Goal: Information Seeking & Learning: Learn about a topic

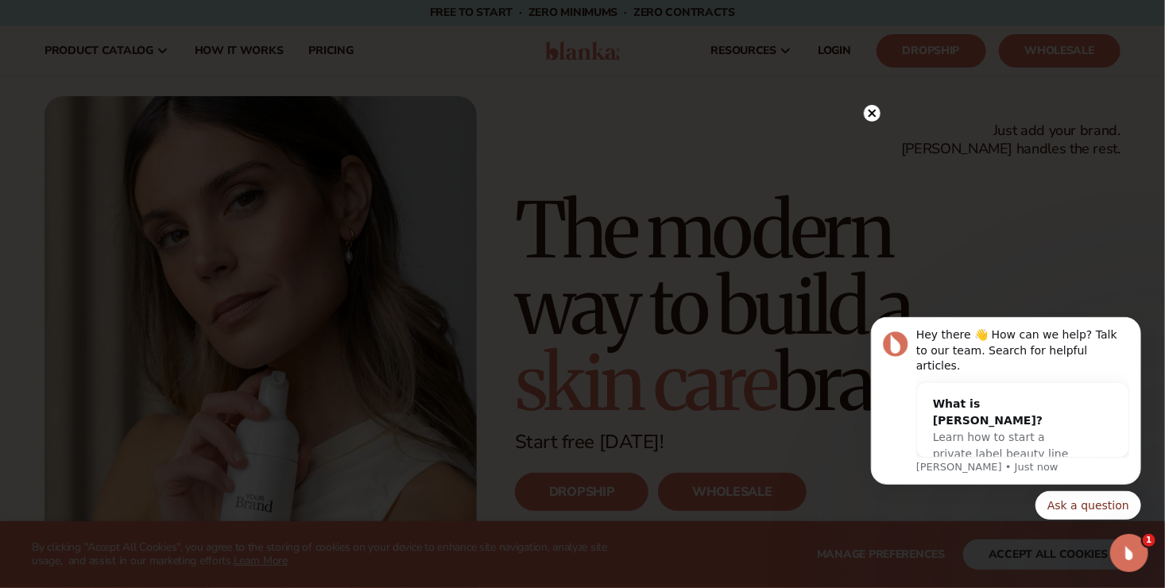
click at [870, 111] on icon at bounding box center [873, 113] width 8 height 8
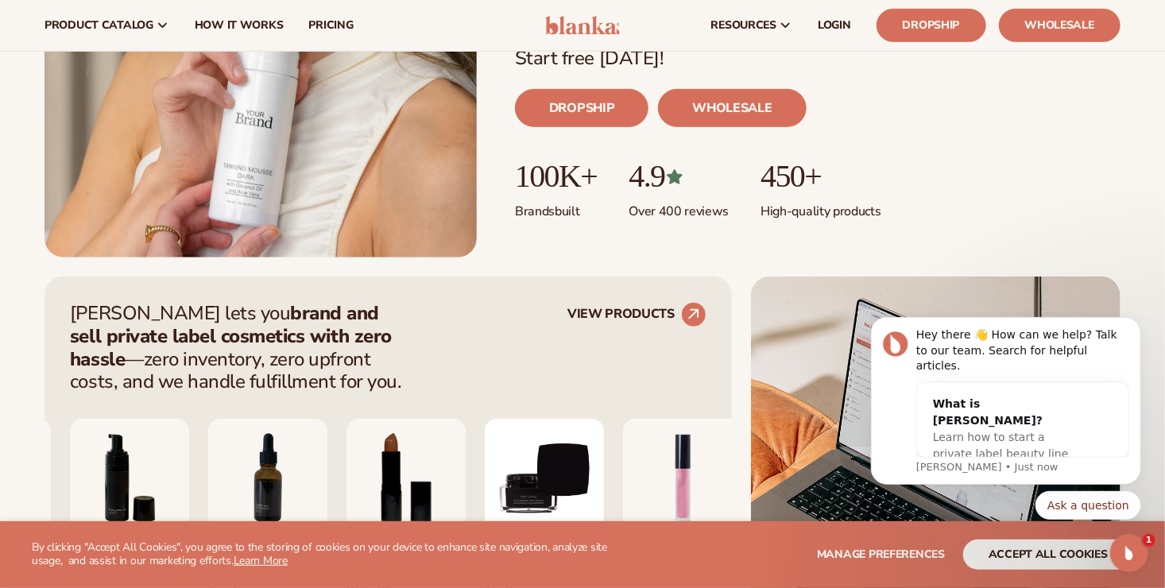
scroll to position [318, 0]
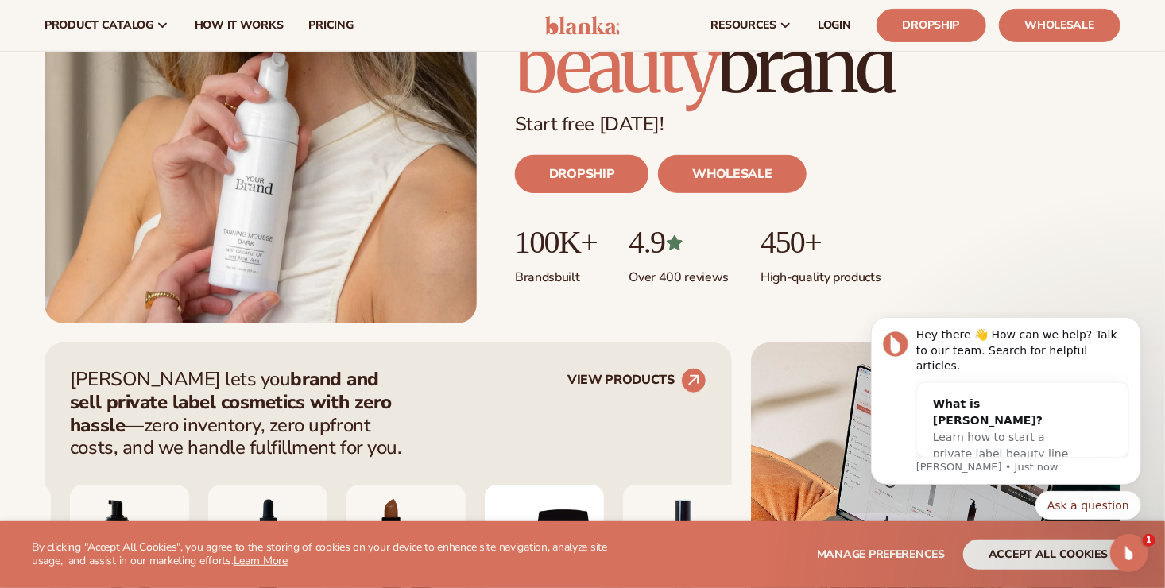
click at [592, 169] on link "DROPSHIP" at bounding box center [582, 174] width 134 height 38
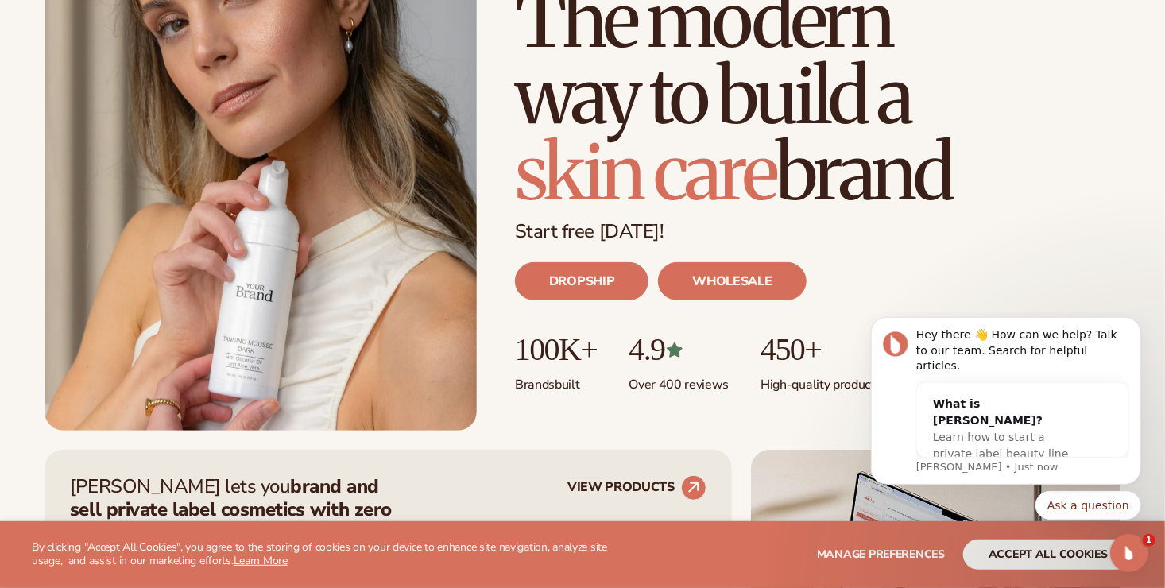
scroll to position [0, 0]
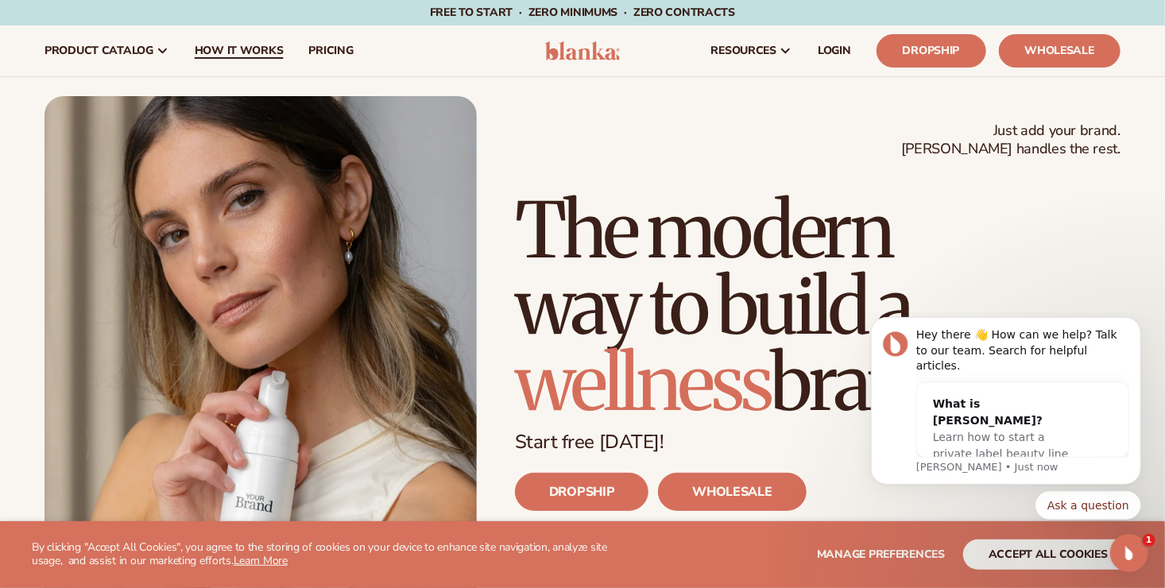
click at [273, 48] on span "How It Works" at bounding box center [239, 51] width 89 height 13
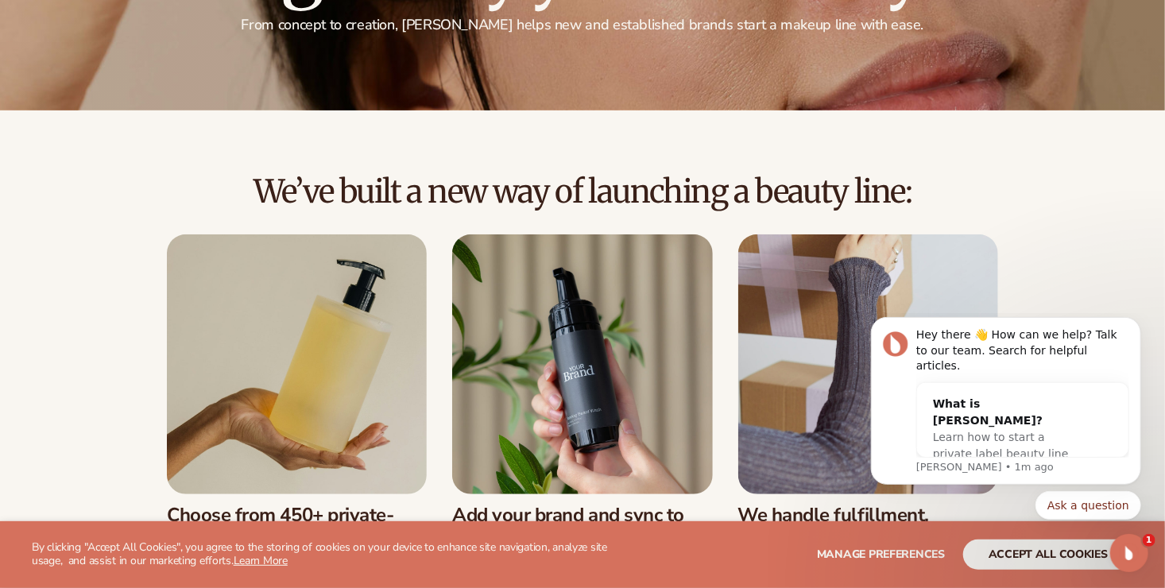
scroll to position [318, 0]
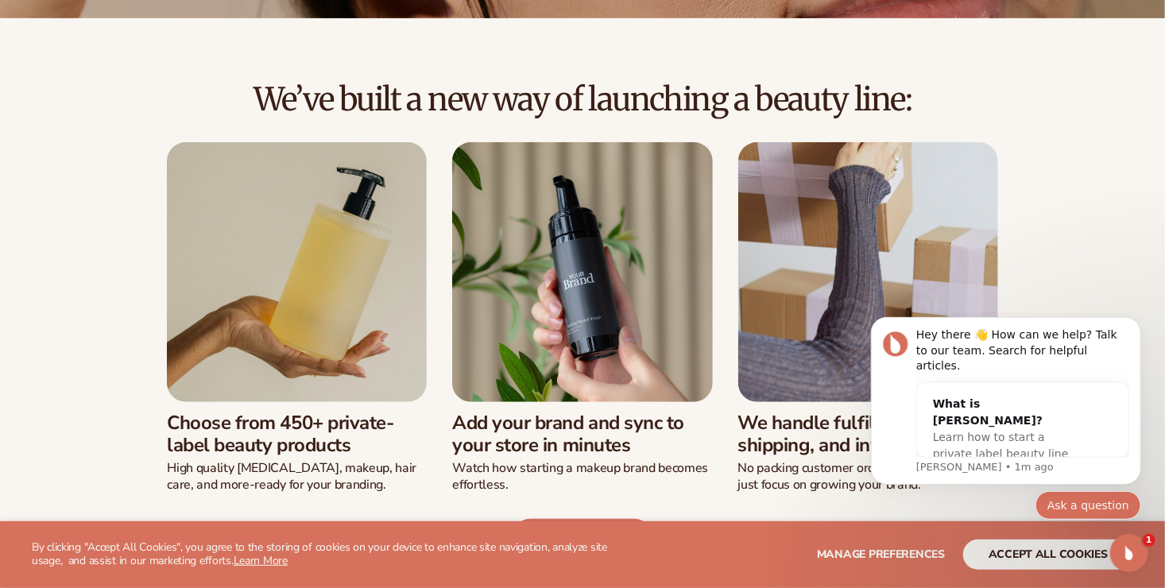
click at [1103, 503] on button "Ask a question" at bounding box center [1088, 505] width 106 height 29
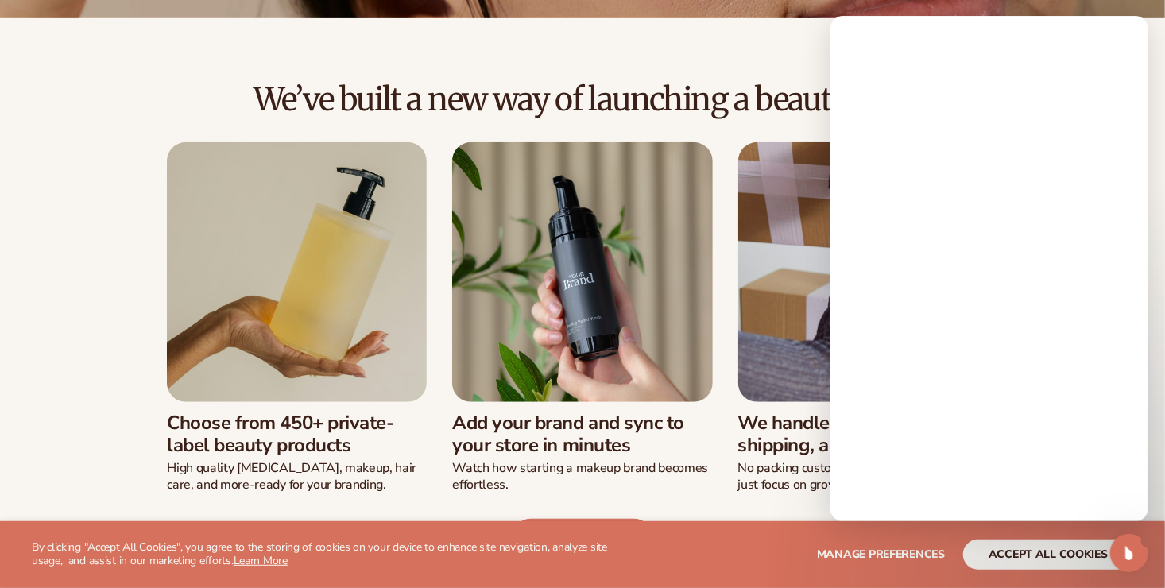
scroll to position [0, 0]
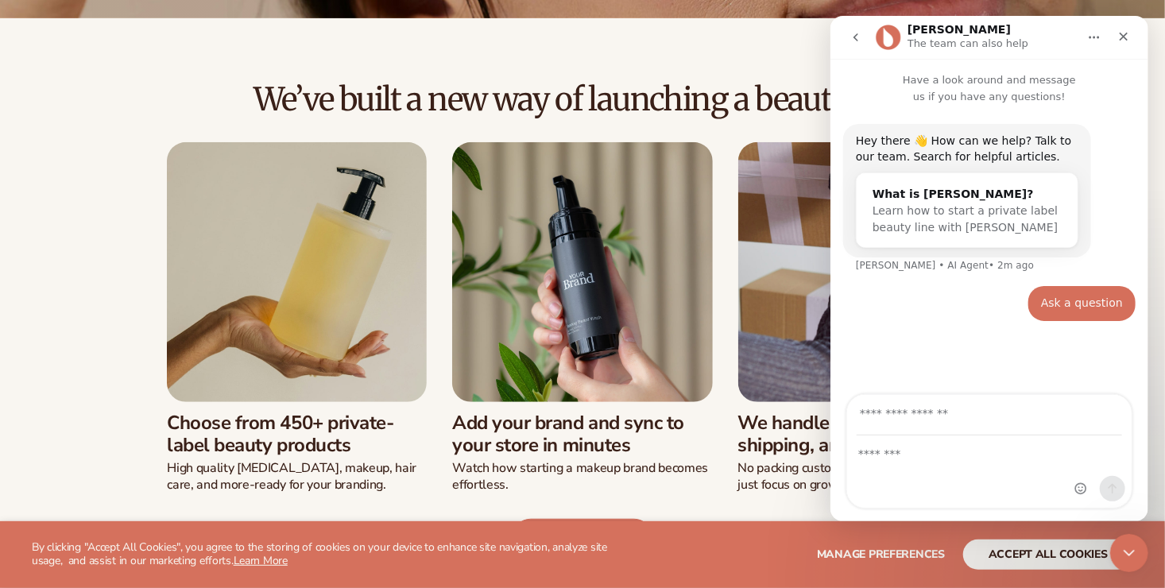
click at [900, 471] on div "Intercom messenger" at bounding box center [989, 472] width 285 height 72
click at [890, 464] on div "Intercom messenger" at bounding box center [989, 472] width 285 height 72
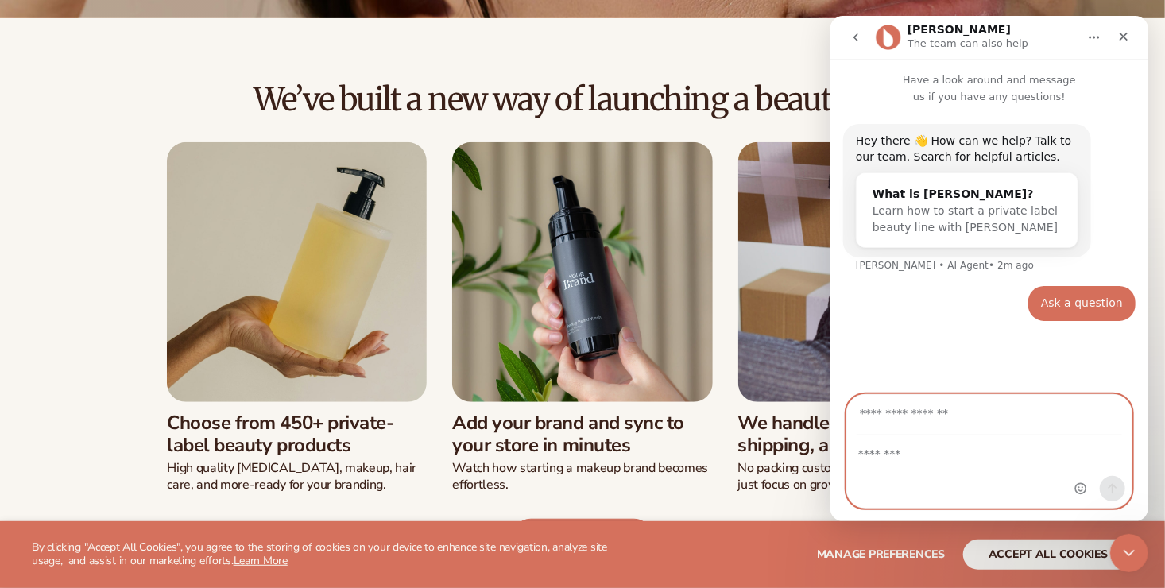
click at [891, 463] on textarea "Message…" at bounding box center [989, 449] width 285 height 27
type textarea "********"
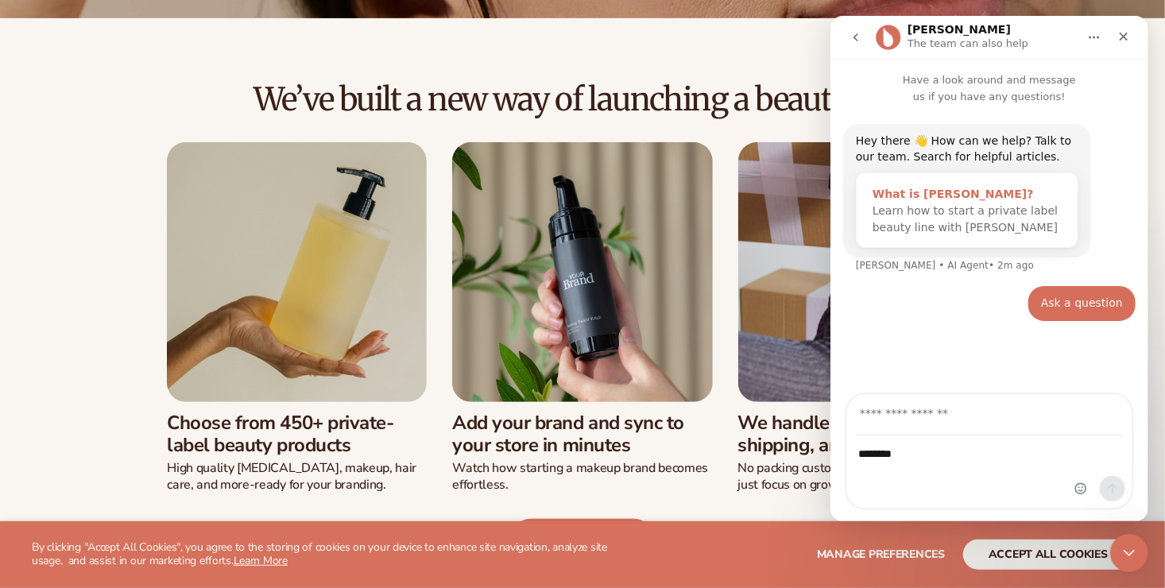
click at [924, 216] on span "Learn how to start a private label beauty line with Blanka" at bounding box center [964, 218] width 185 height 29
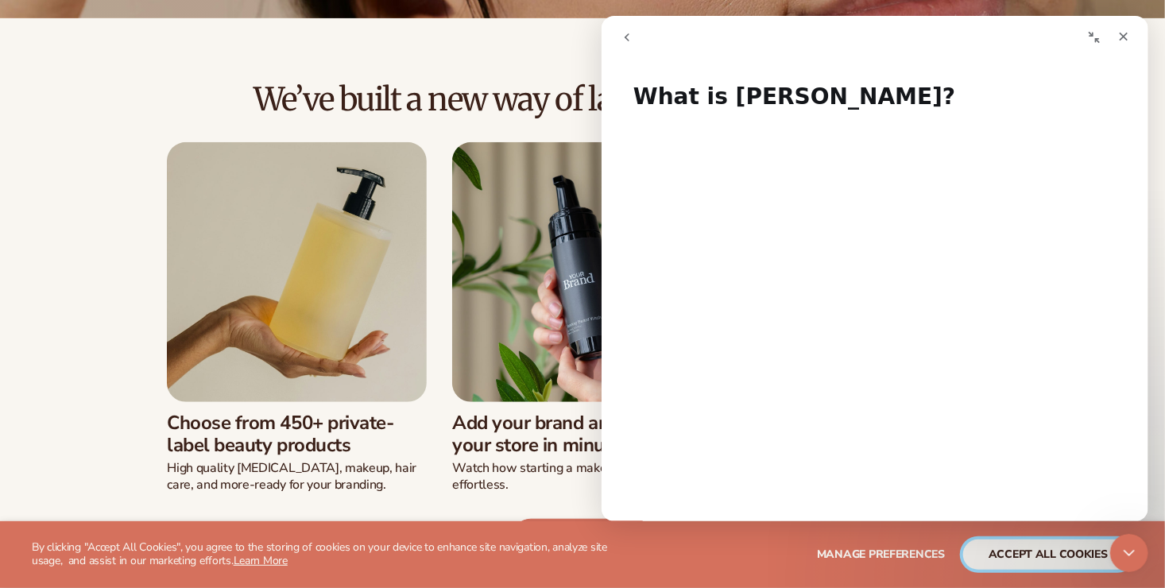
click at [1096, 552] on button "accept all cookies" at bounding box center [1049, 555] width 170 height 30
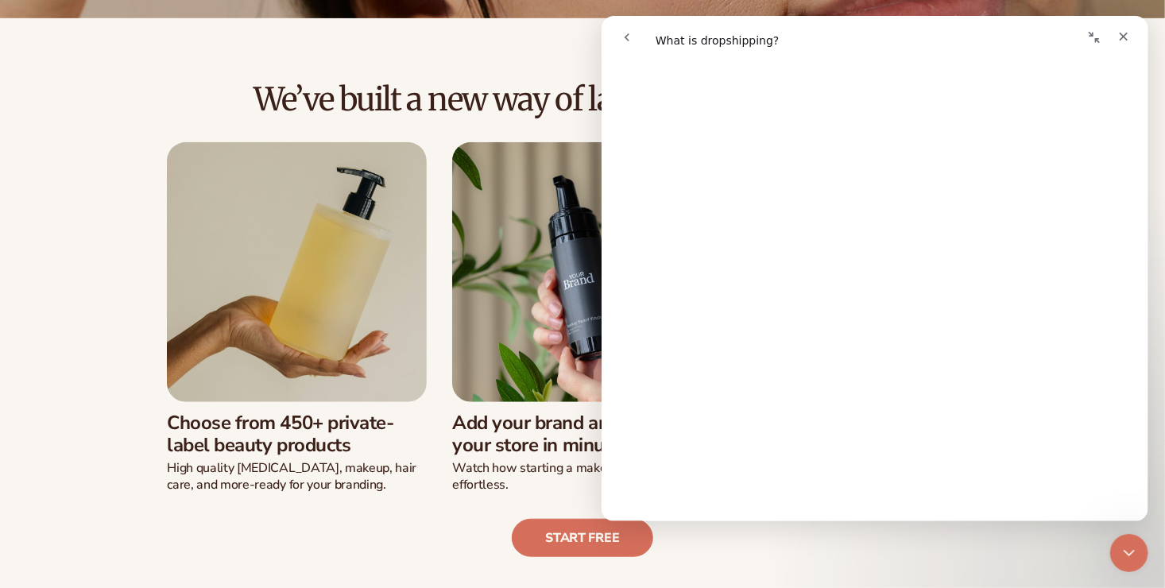
scroll to position [157, 0]
click at [634, 38] on button "go back" at bounding box center [626, 37] width 30 height 30
click at [1126, 39] on icon "Close" at bounding box center [1123, 37] width 9 height 9
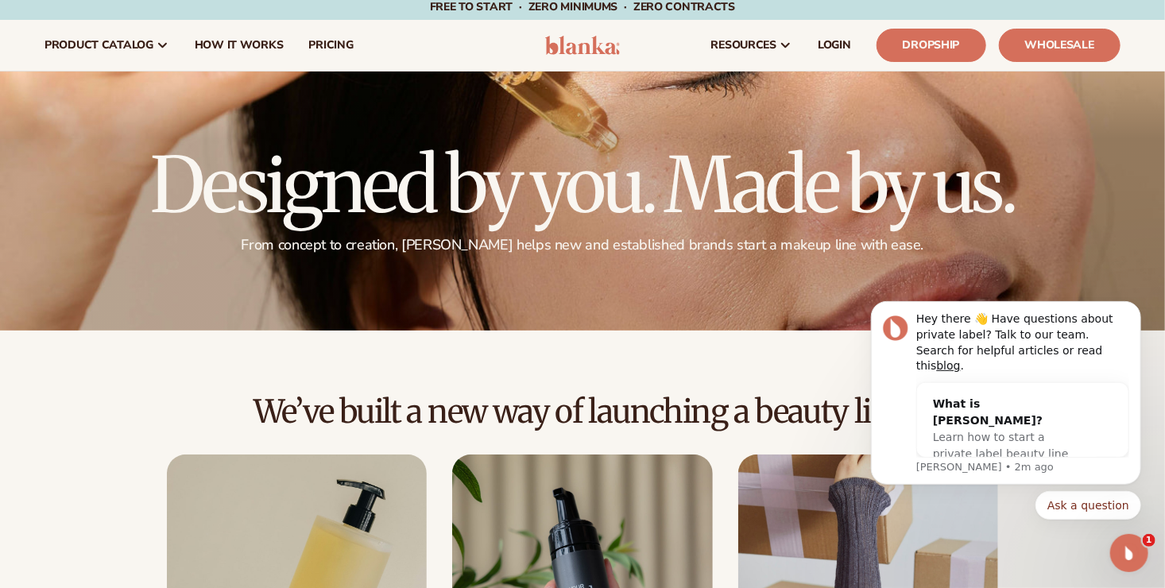
scroll to position [0, 0]
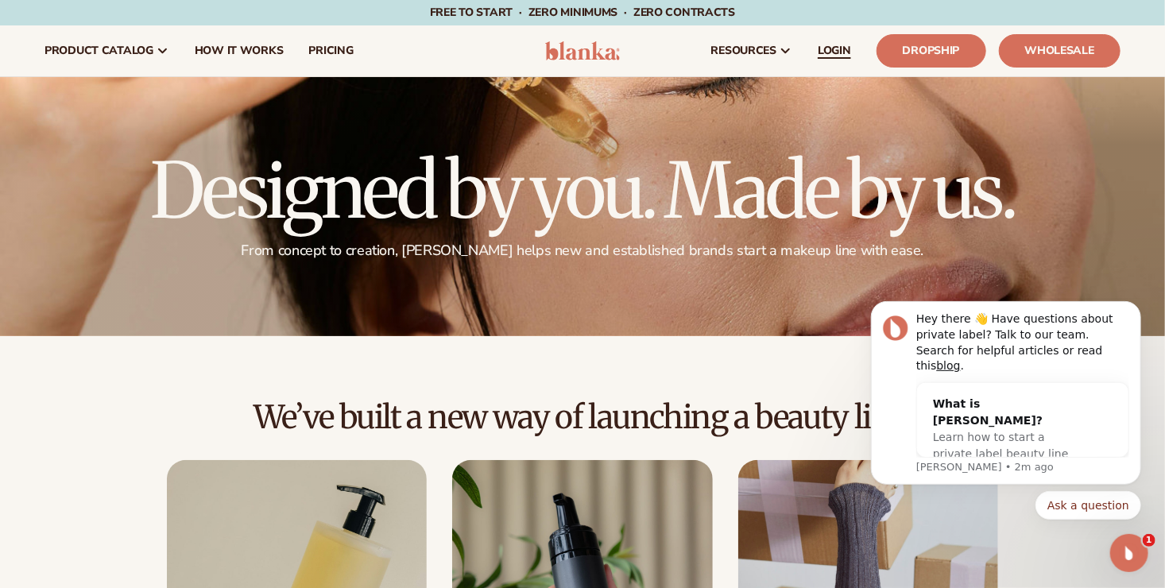
click at [834, 50] on span "LOGIN" at bounding box center [834, 51] width 33 height 13
click at [1140, 310] on icon "Dismiss notification" at bounding box center [1136, 305] width 9 height 9
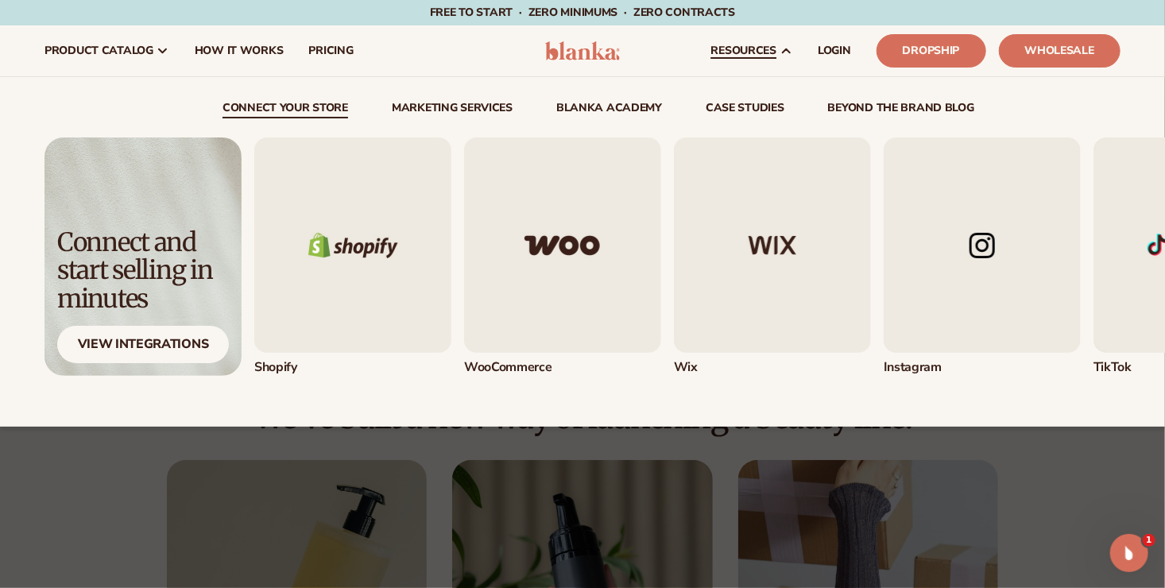
click at [751, 45] on span "resources" at bounding box center [744, 51] width 65 height 13
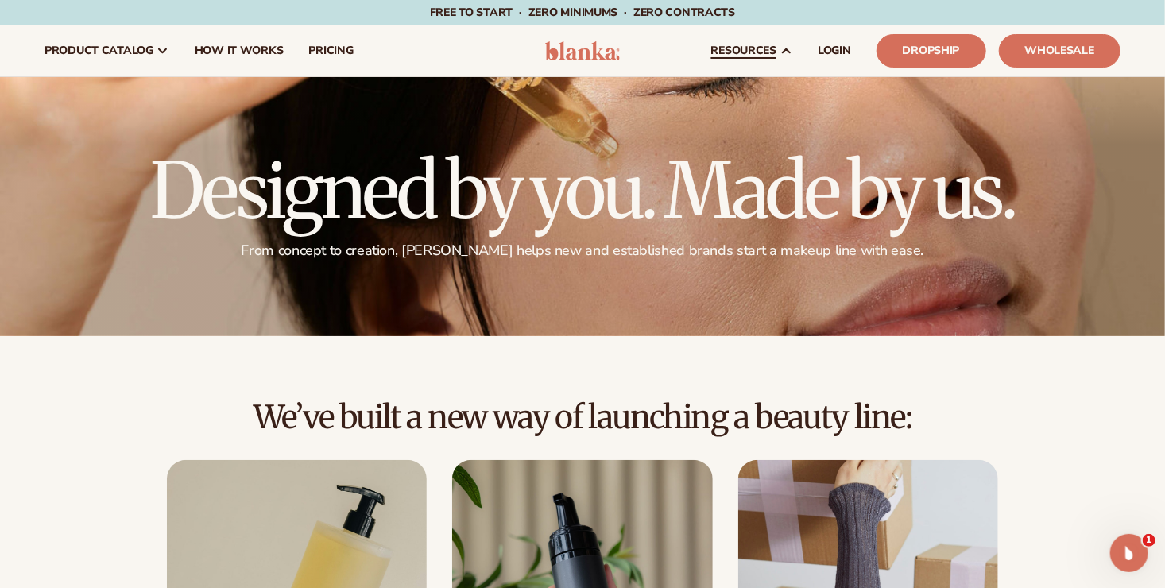
click at [1165, 351] on html "WE USE COOKIES By clicking "Accept All Cookies", you agree to the storing of co…" at bounding box center [582, 294] width 1165 height 588
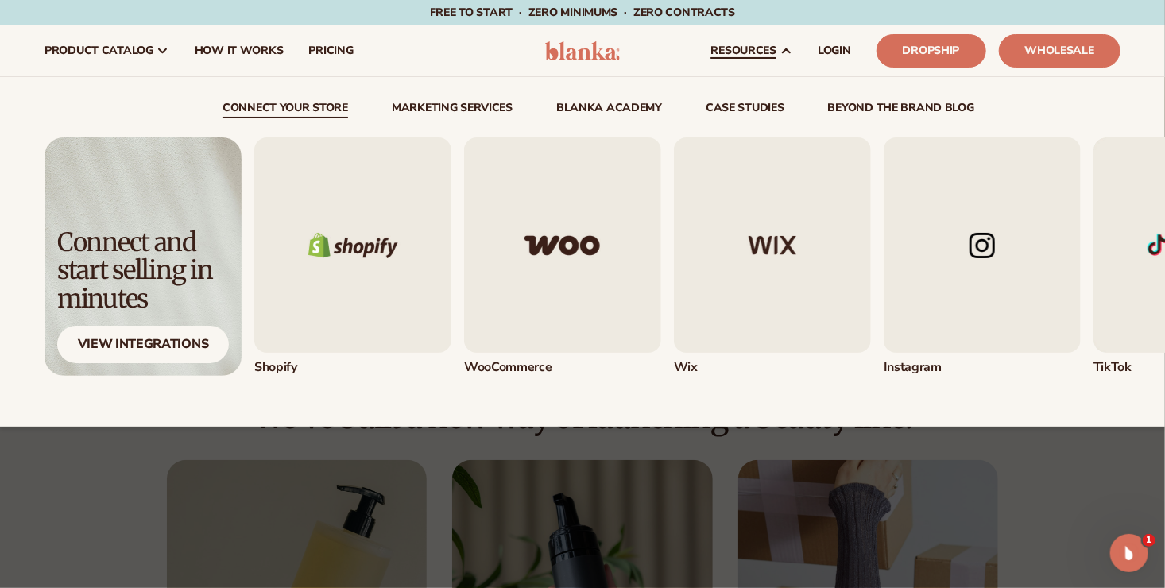
click at [764, 52] on span "resources" at bounding box center [744, 51] width 65 height 13
click at [782, 45] on icon at bounding box center [786, 51] width 13 height 13
click at [758, 48] on span "resources" at bounding box center [744, 51] width 65 height 13
click at [1006, 318] on img "4 / 5" at bounding box center [982, 245] width 197 height 215
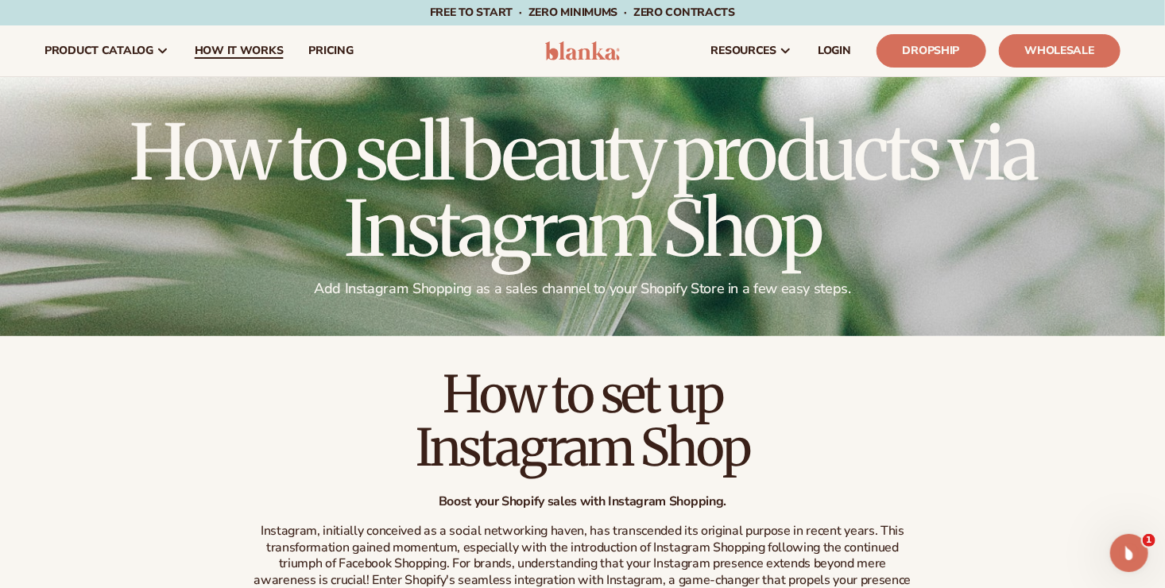
click at [231, 52] on span "How It Works" at bounding box center [239, 51] width 89 height 13
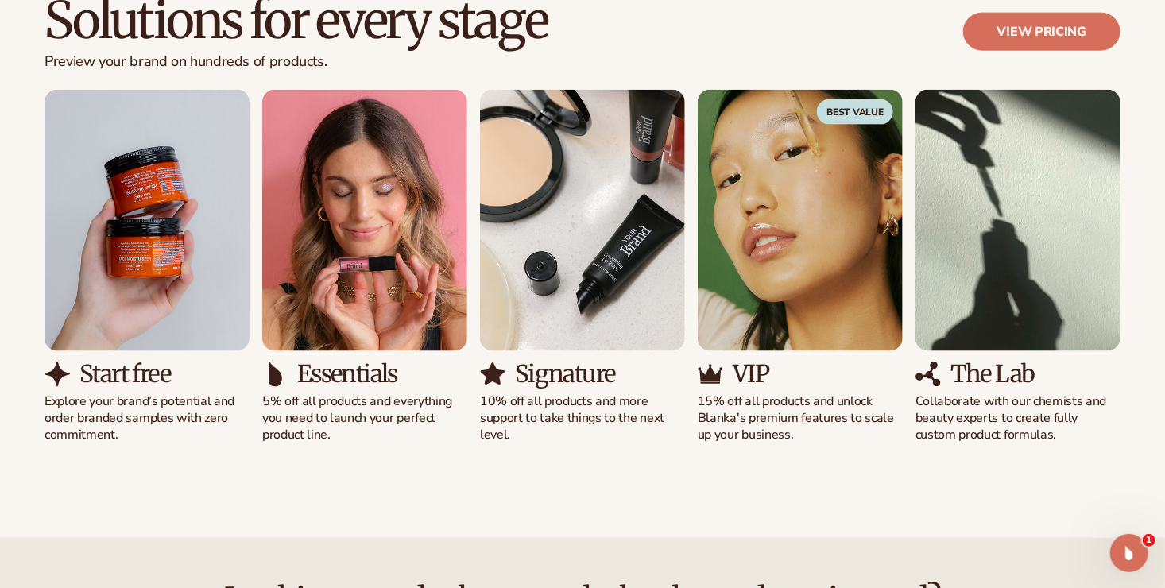
scroll to position [1034, 0]
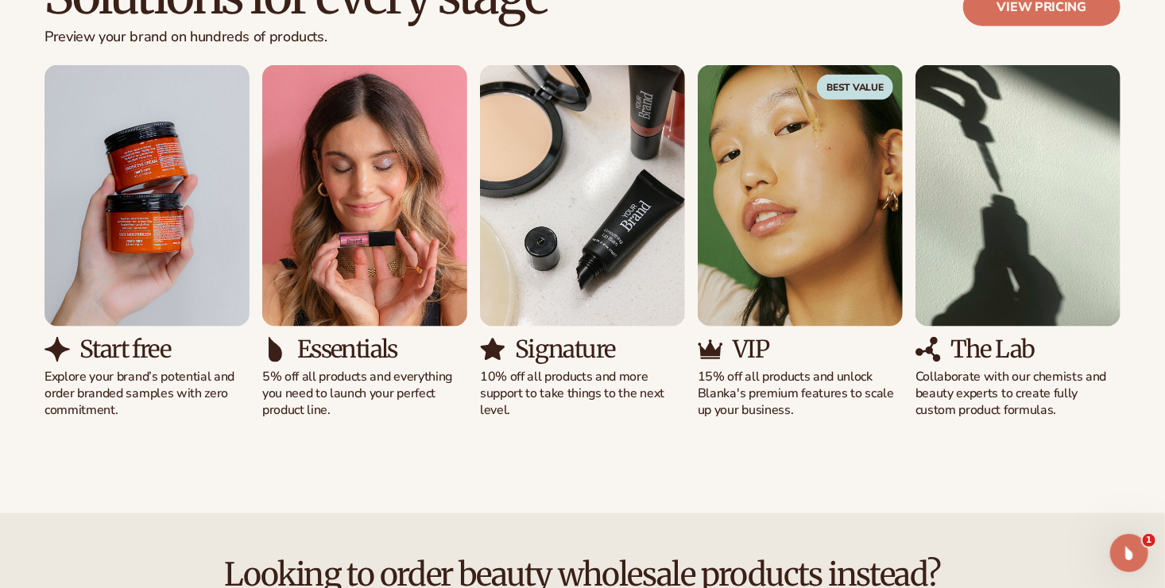
click at [187, 259] on img "1 / 5" at bounding box center [147, 196] width 205 height 262
click at [112, 392] on p "Explore your brand’s potential and order branded samples with zero commitment." at bounding box center [147, 393] width 205 height 49
click at [536, 299] on img "3 / 5" at bounding box center [582, 196] width 205 height 262
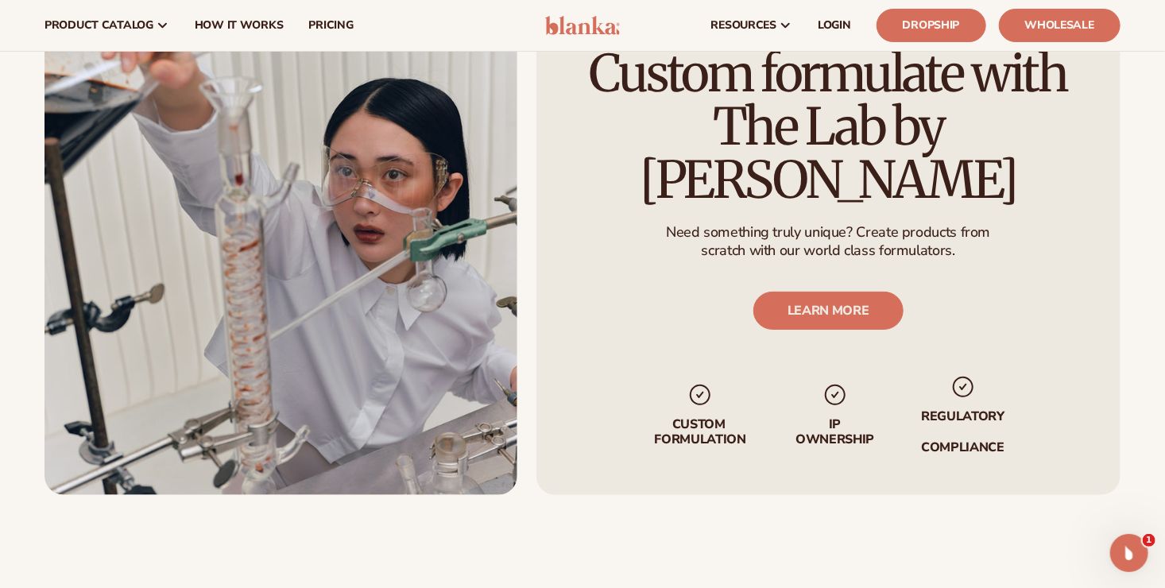
scroll to position [2946, 0]
click at [882, 293] on link "LEARN MORE" at bounding box center [829, 312] width 150 height 38
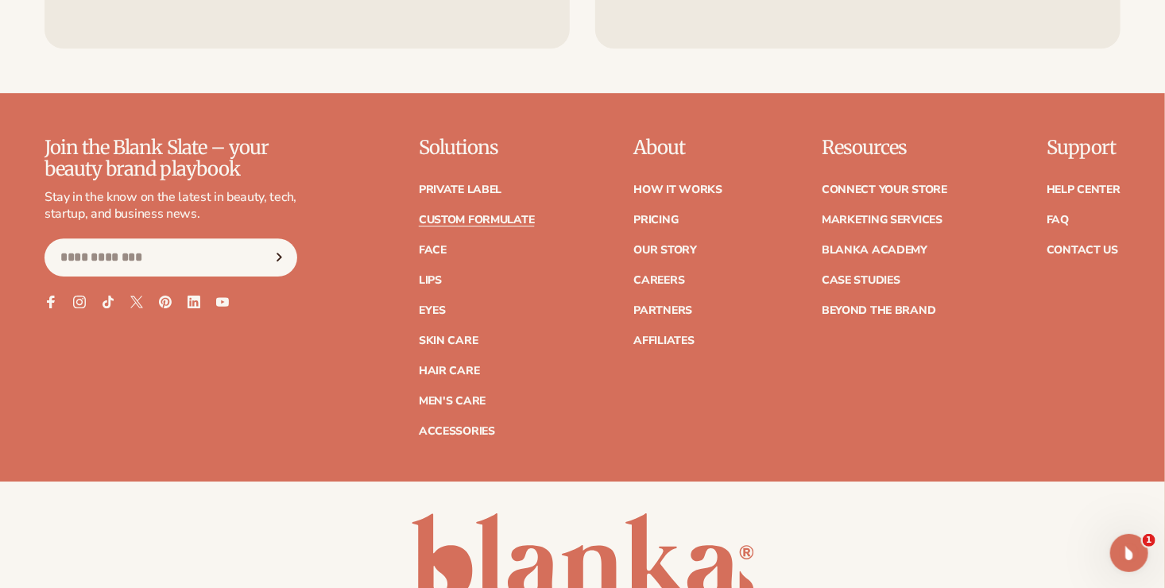
scroll to position [2306, 0]
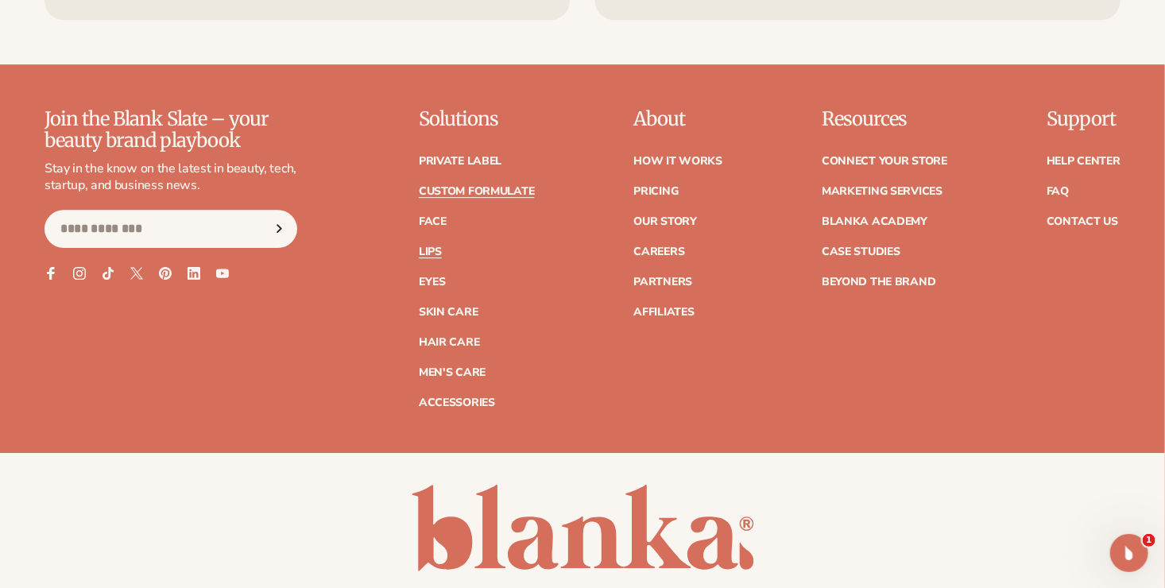
click at [430, 251] on link "Lips" at bounding box center [430, 251] width 23 height 11
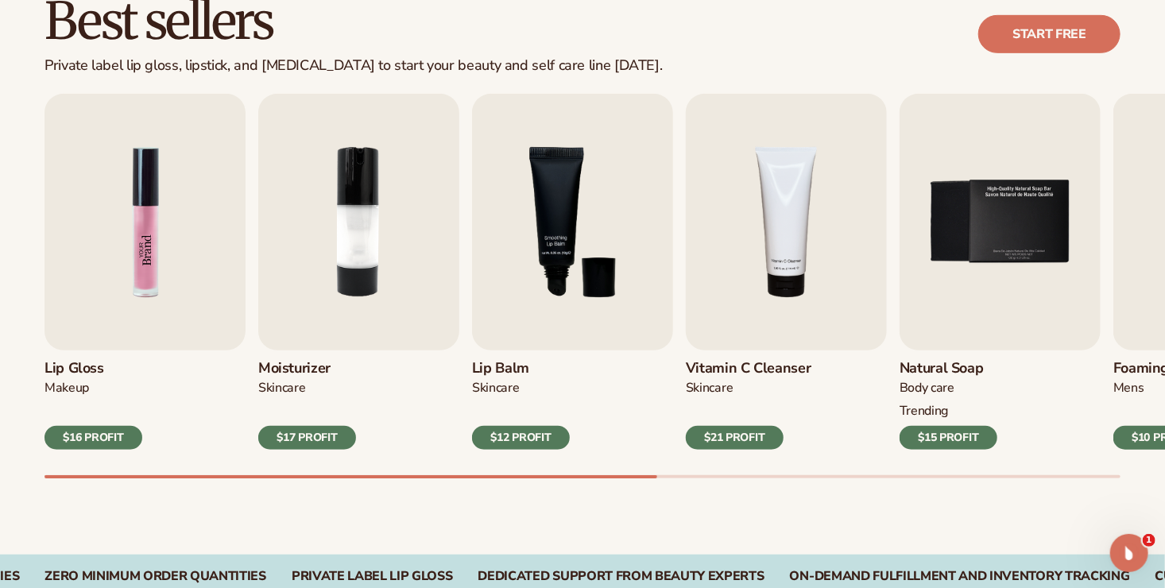
click at [148, 328] on img "1 / 9" at bounding box center [145, 222] width 201 height 257
click at [98, 432] on div "$16 PROFIT" at bounding box center [94, 438] width 98 height 24
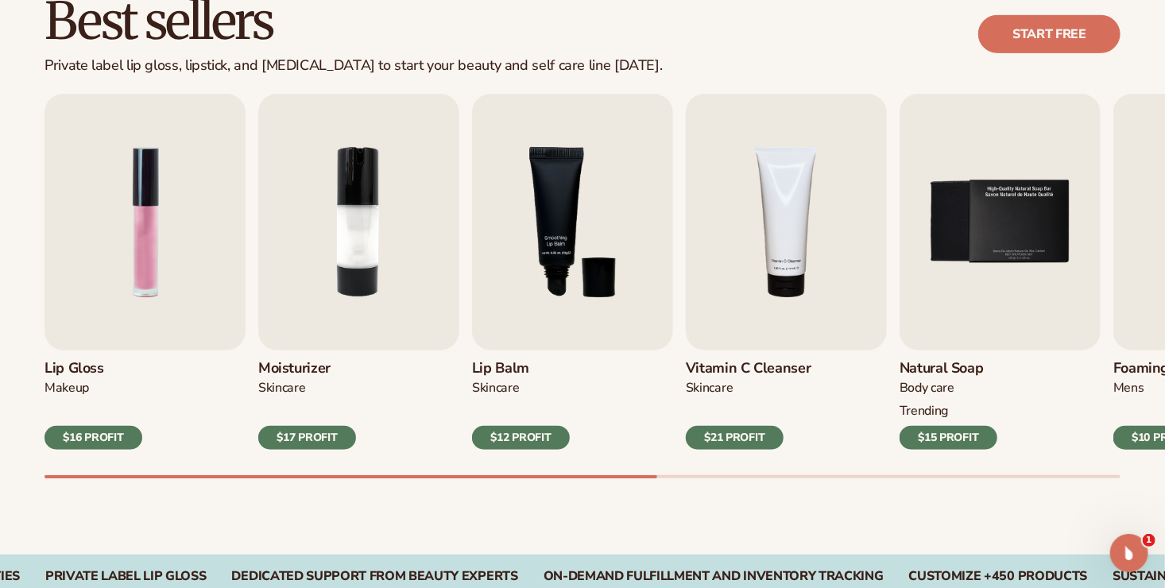
click at [99, 382] on div "MAKEUP" at bounding box center [94, 388] width 98 height 17
click at [71, 367] on h3 "Lip Gloss" at bounding box center [94, 368] width 98 height 17
click at [972, 308] on img "5 / 9" at bounding box center [1000, 222] width 201 height 257
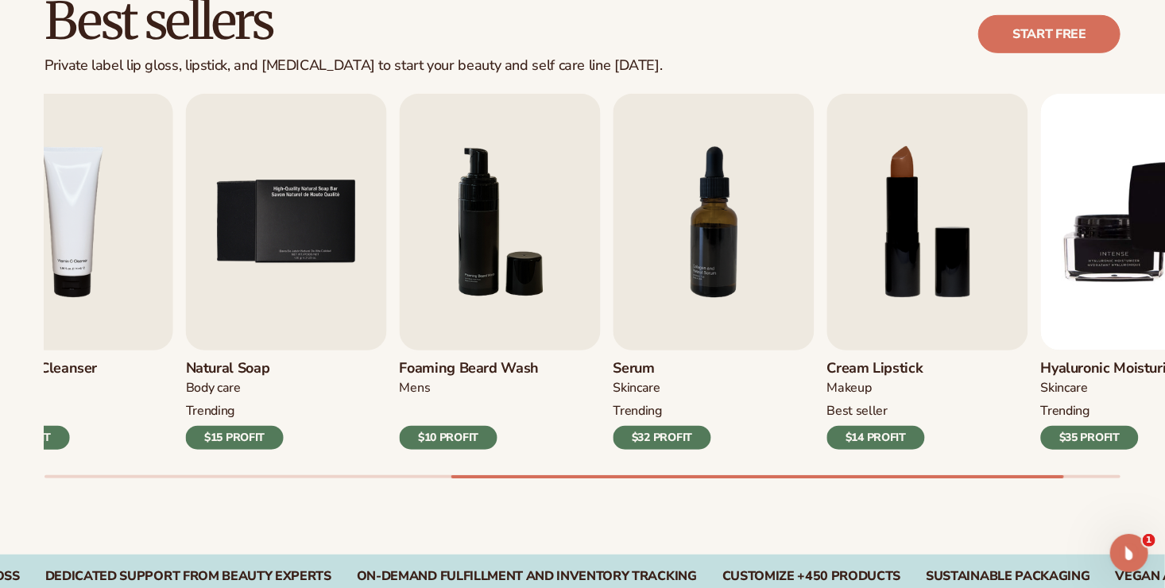
click at [334, 388] on div "Natural Soap BODY Care TRENDING $15 PROFIT" at bounding box center [286, 400] width 201 height 99
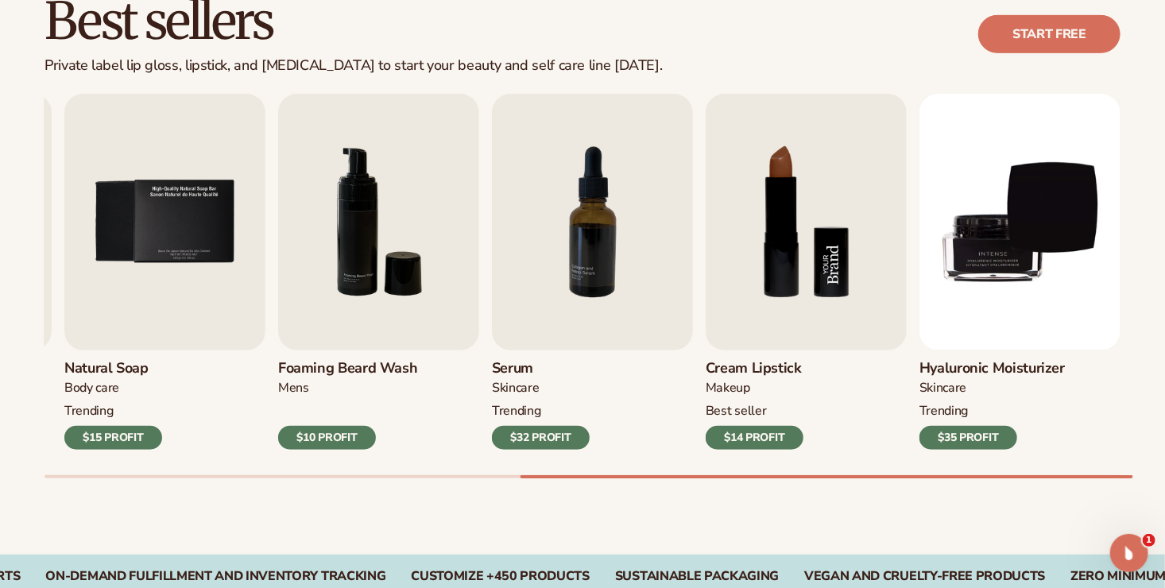
click at [789, 270] on img "8 / 9" at bounding box center [806, 222] width 201 height 257
click at [752, 432] on div "$14 PROFIT" at bounding box center [755, 438] width 98 height 24
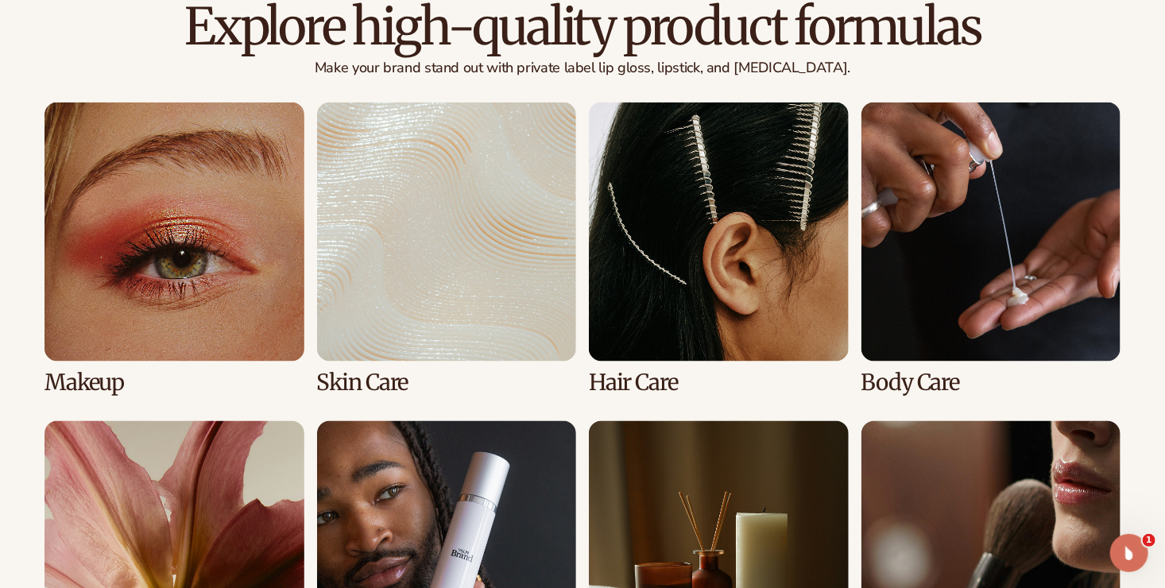
scroll to position [1272, 0]
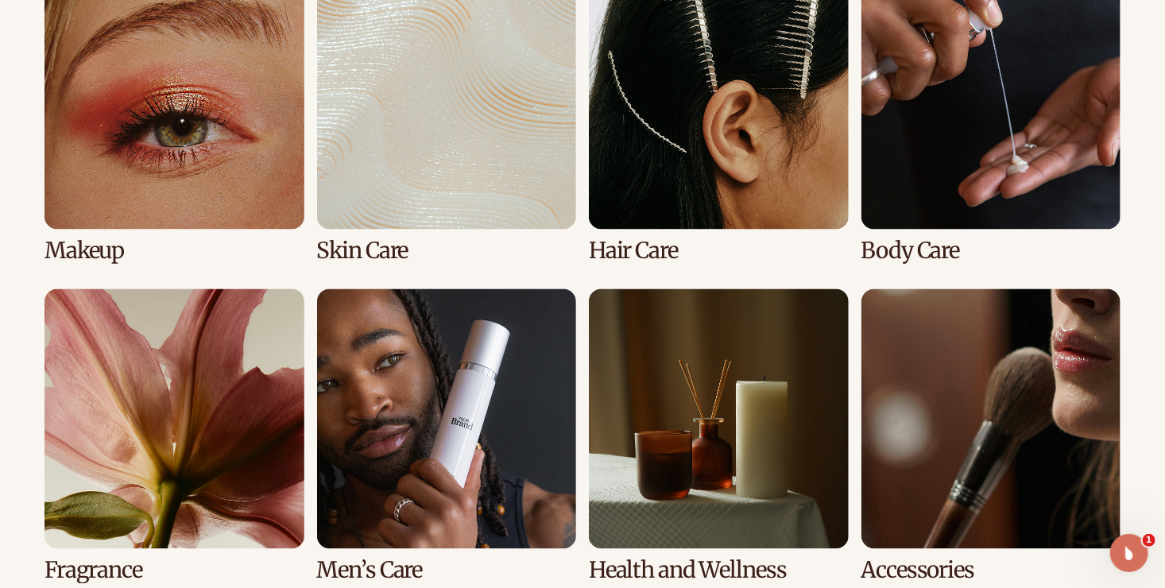
click at [191, 181] on link "1 / 8" at bounding box center [175, 117] width 260 height 293
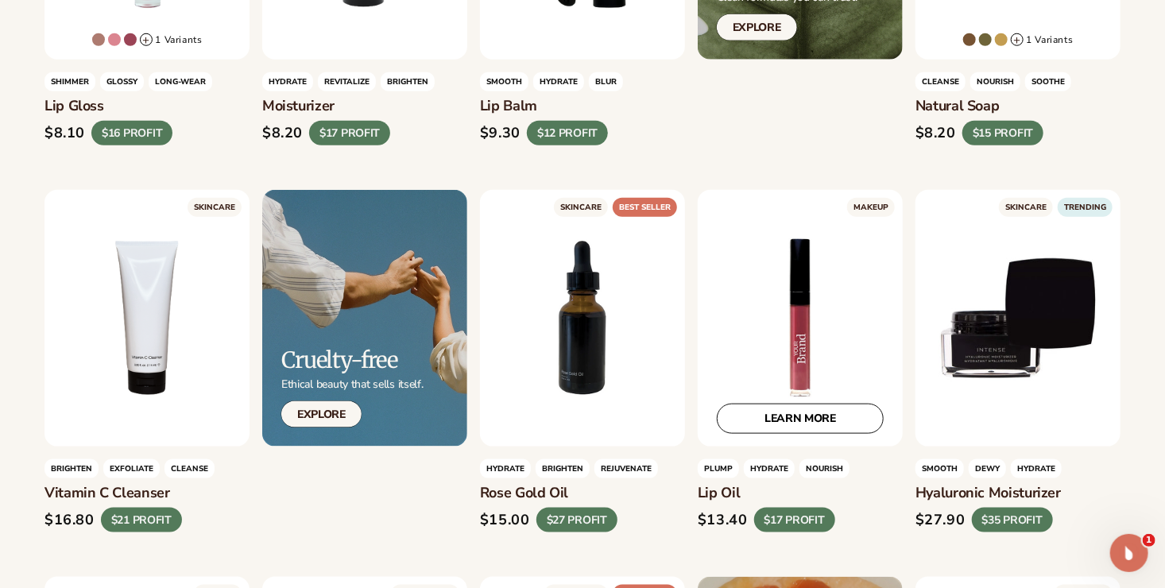
scroll to position [716, 0]
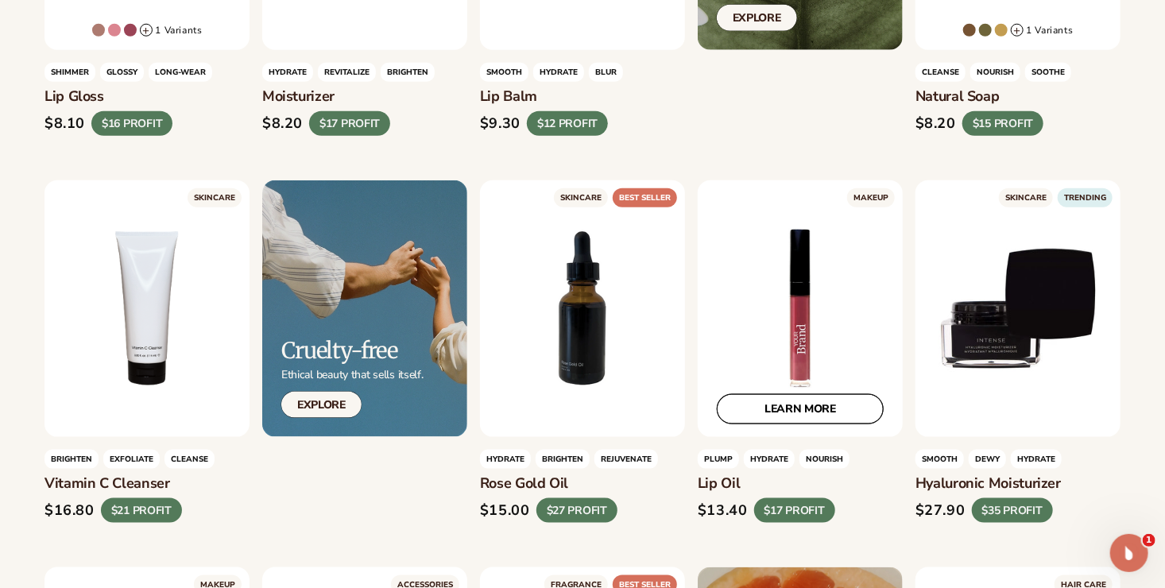
click at [791, 407] on link "LEARN MORE" at bounding box center [800, 409] width 167 height 30
